Goal: Task Accomplishment & Management: Use online tool/utility

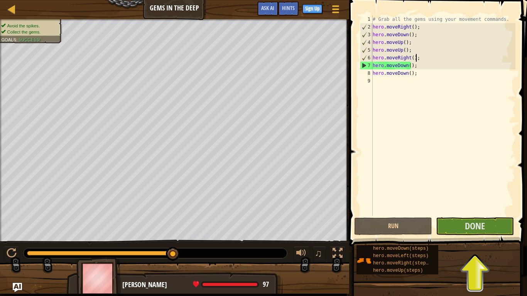
scroll to position [3, 0]
click at [478, 226] on span "Done" at bounding box center [475, 226] width 20 height 12
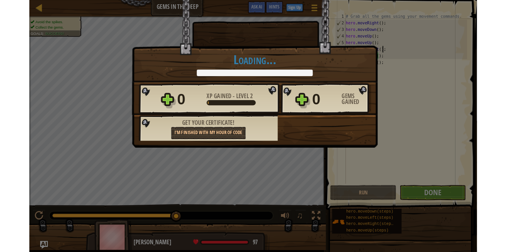
scroll to position [3, 3]
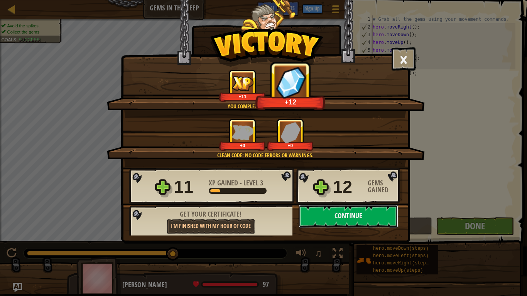
click at [369, 220] on button "Continue" at bounding box center [349, 216] width 100 height 23
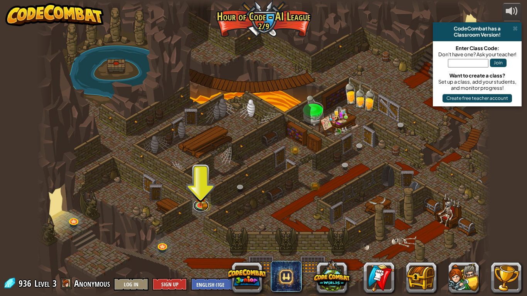
click at [201, 210] on link at bounding box center [200, 206] width 15 height 12
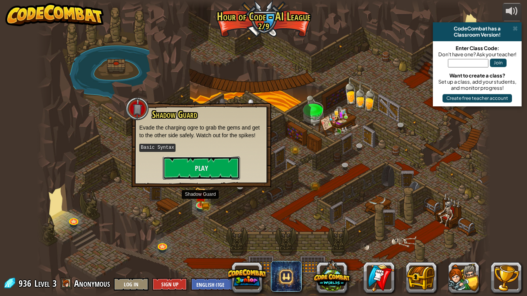
click at [214, 179] on button "Play" at bounding box center [201, 168] width 77 height 23
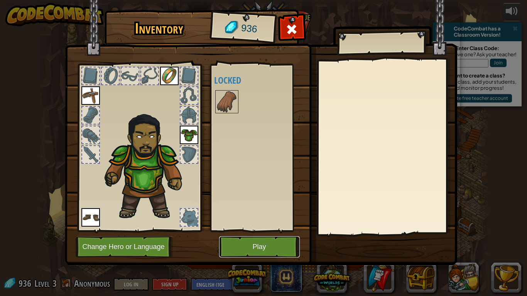
click at [277, 249] on button "Play" at bounding box center [259, 247] width 81 height 21
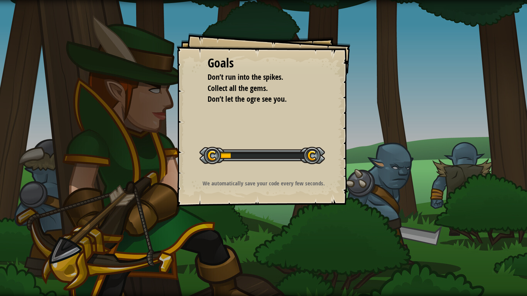
click at [512, 171] on div "Goals Don’t run into the spikes. Collect all the gems. Don’t let the ogre see y…" at bounding box center [263, 148] width 527 height 296
click at [32, 189] on div "Goals Don’t run into the spikes. Collect all the gems. Don’t let the ogre see y…" at bounding box center [263, 148] width 527 height 296
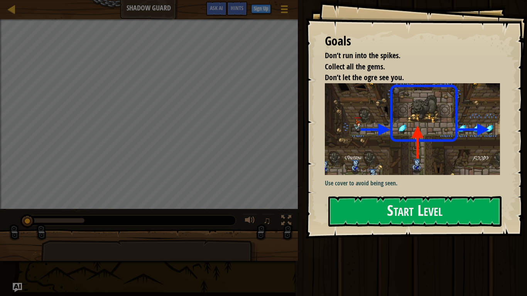
click at [527, 137] on div "Goals Don’t run into the spikes. Collect all the gems. Don’t let the ogre see y…" at bounding box center [416, 119] width 221 height 239
click at [527, 121] on div "Goals Don’t run into the spikes. Collect all the gems. Don’t let the ogre see y…" at bounding box center [416, 119] width 221 height 239
click at [465, 203] on button "Start Level" at bounding box center [414, 211] width 173 height 30
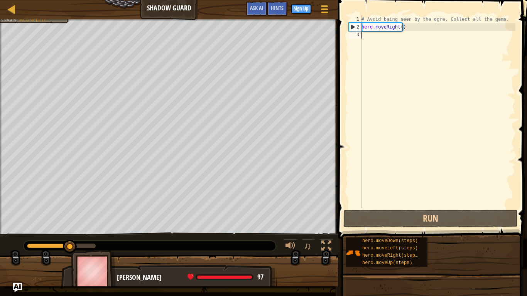
click at [483, 47] on div "# Avoid being seen by the ogre. Collect all the gems. hero . moveRight ( )" at bounding box center [437, 119] width 155 height 208
